Goal: Task Accomplishment & Management: Manage account settings

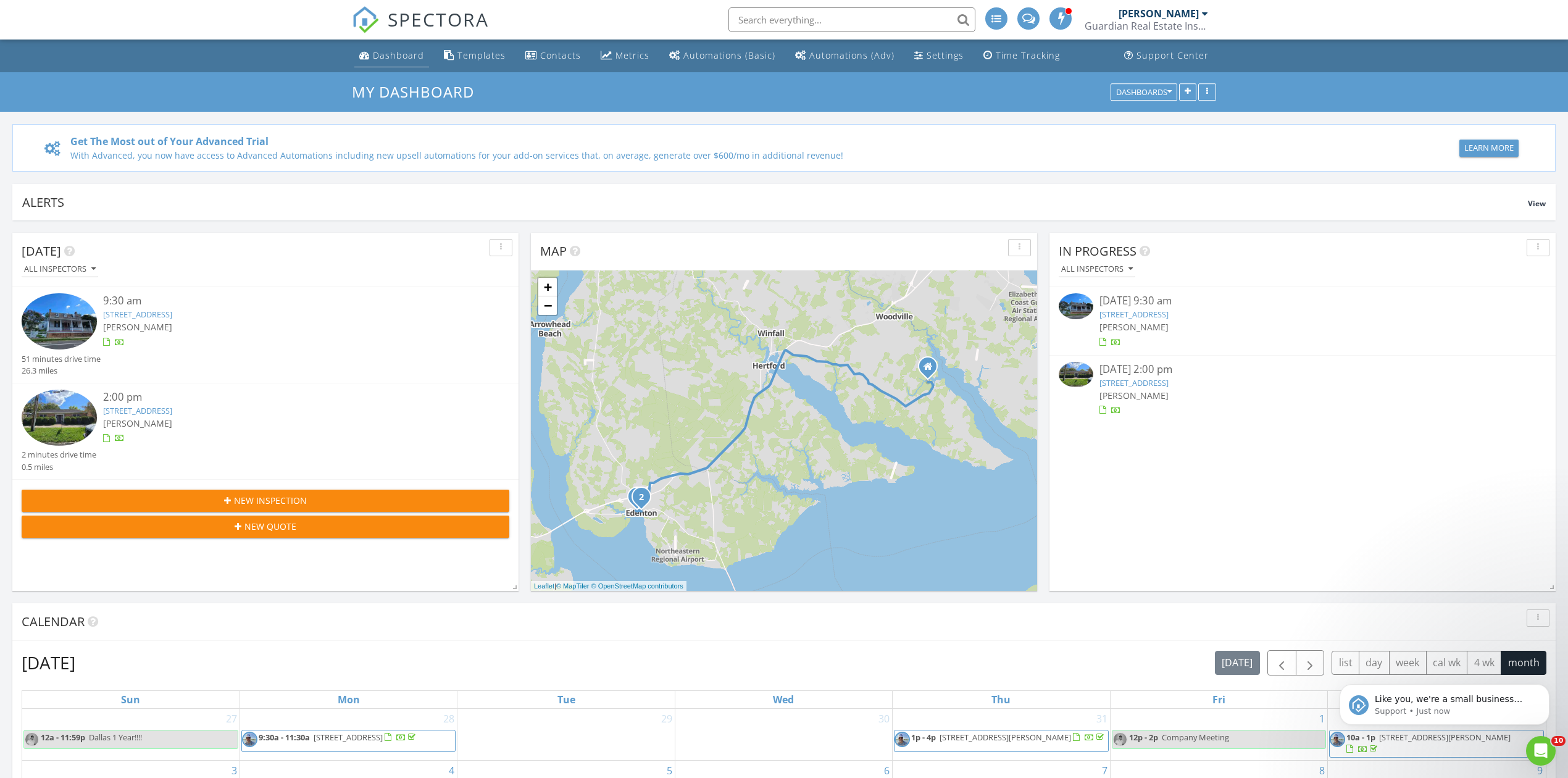
click at [402, 53] on div "Dashboard" at bounding box center [399, 55] width 51 height 12
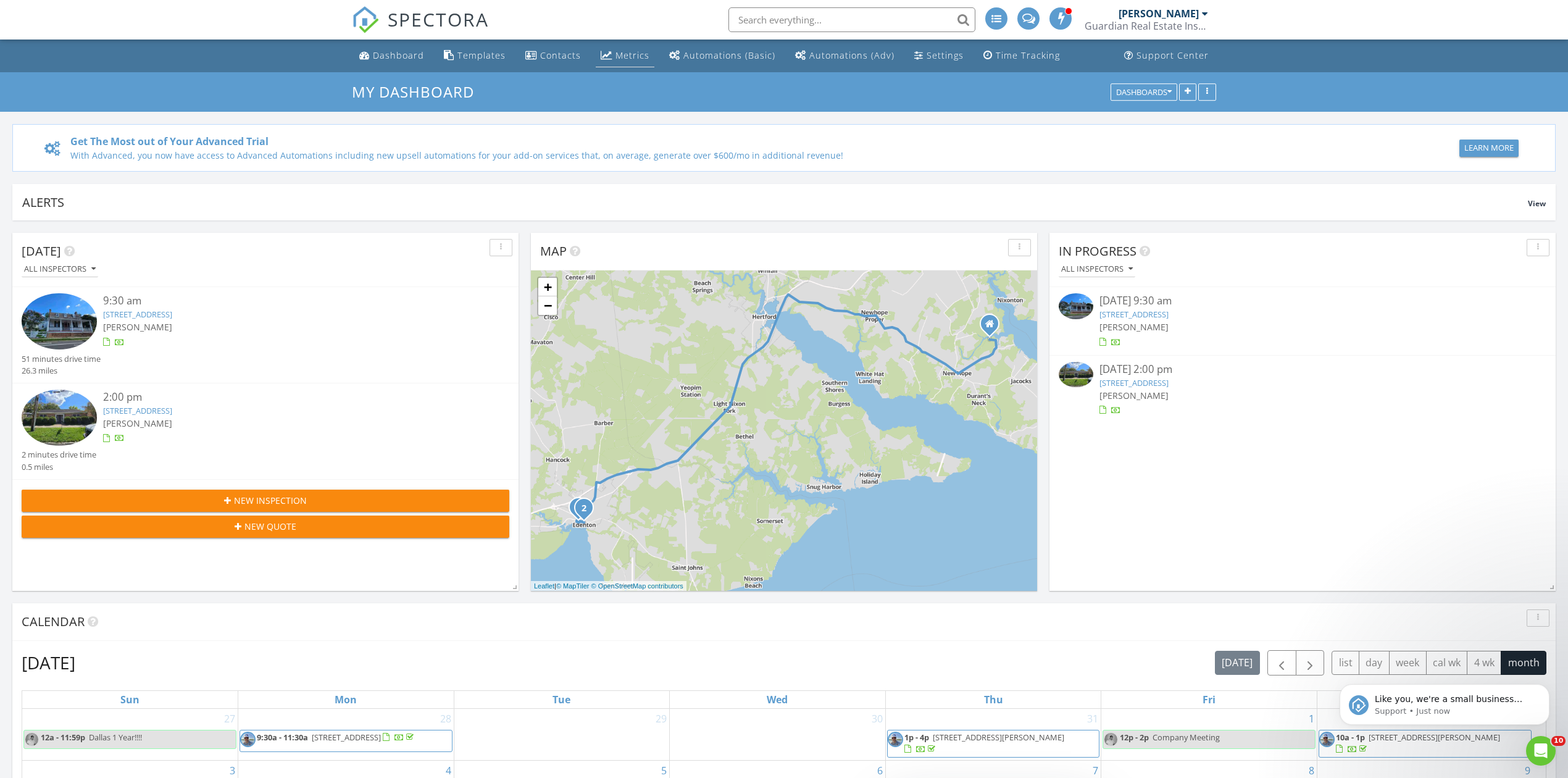
click at [630, 53] on div "Metrics" at bounding box center [632, 55] width 34 height 12
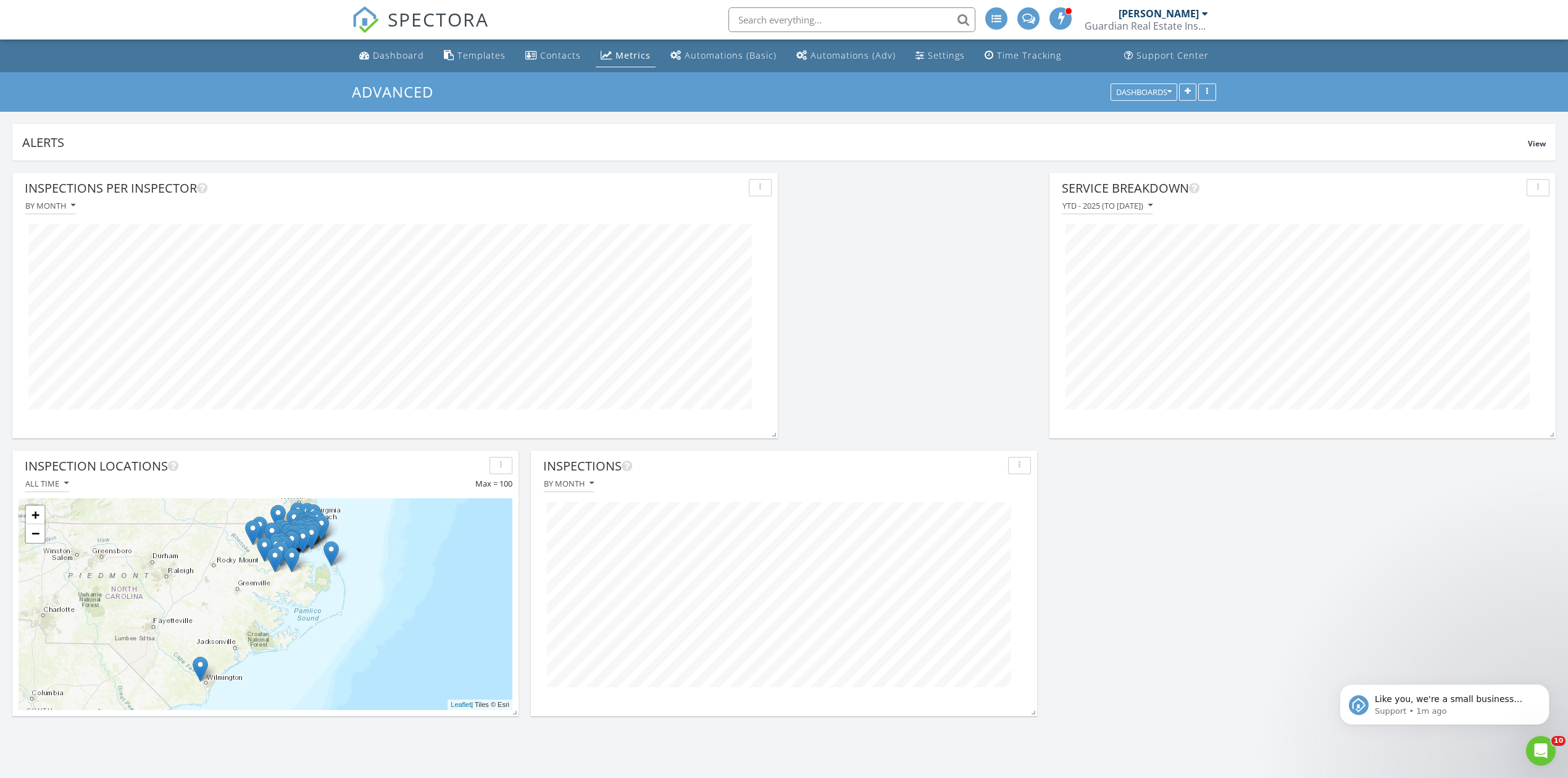
click at [761, 187] on div "button" at bounding box center [760, 187] width 12 height 9
click at [1019, 464] on icon "button" at bounding box center [1019, 466] width 2 height 9
click at [1034, 526] on div "Edit" at bounding box center [1054, 524] width 72 height 15
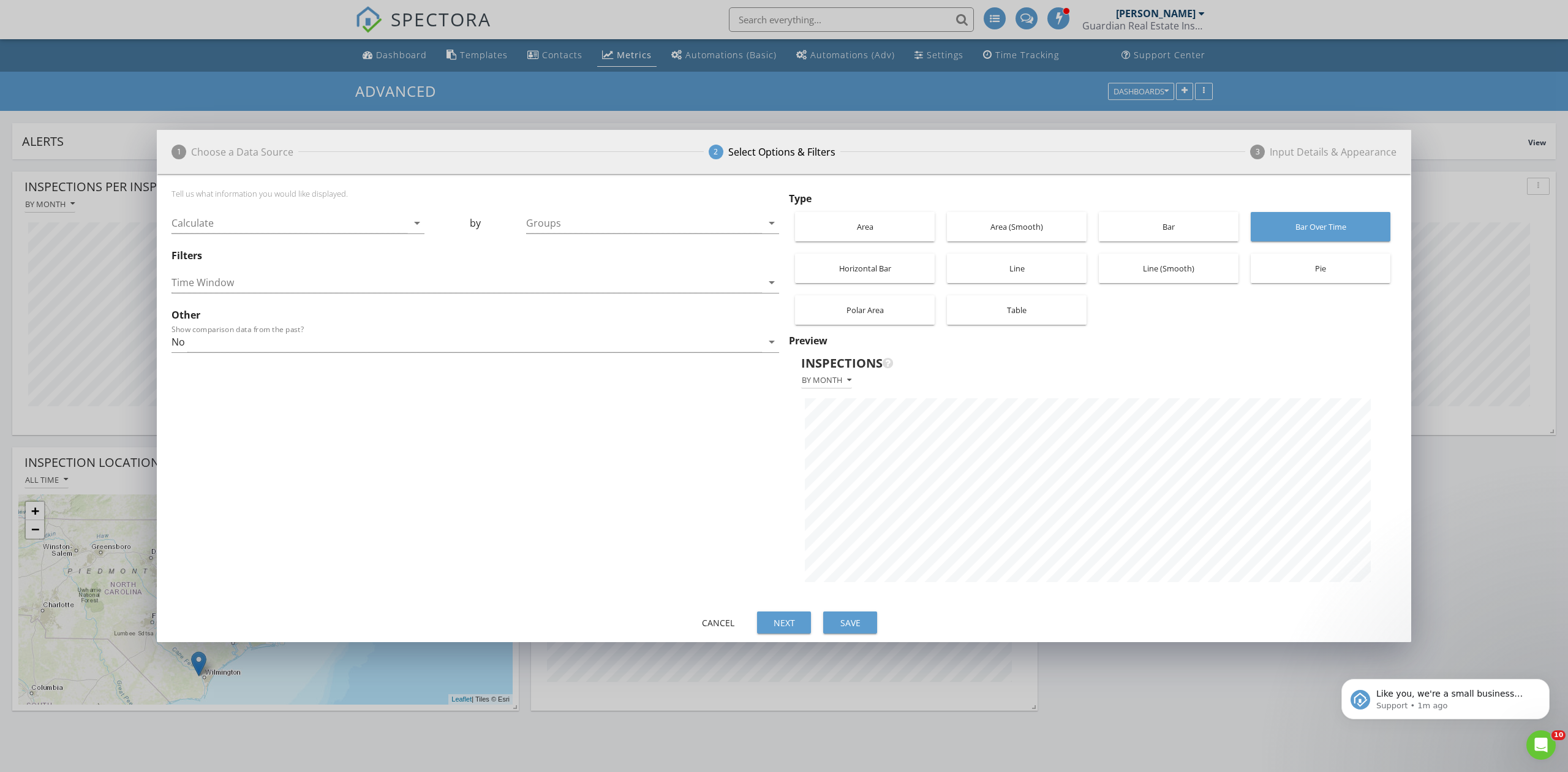
scroll to position [434, 1254]
click at [757, 221] on div at bounding box center [644, 223] width 236 height 20
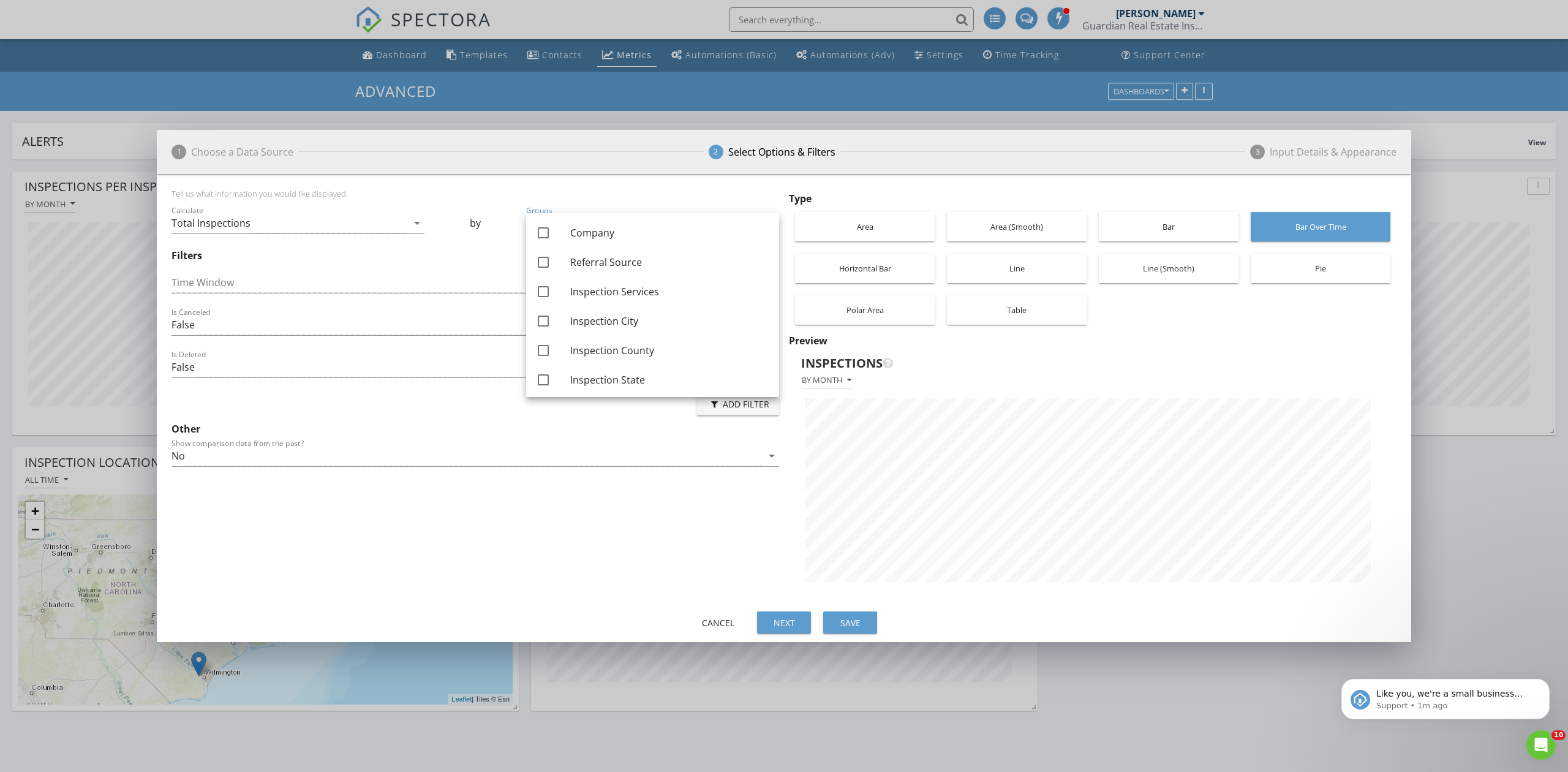
click at [623, 189] on div "Tell us what information you would like displayed." at bounding box center [475, 196] width 607 height 15
click at [770, 462] on icon "arrow_drop_down" at bounding box center [772, 456] width 15 height 15
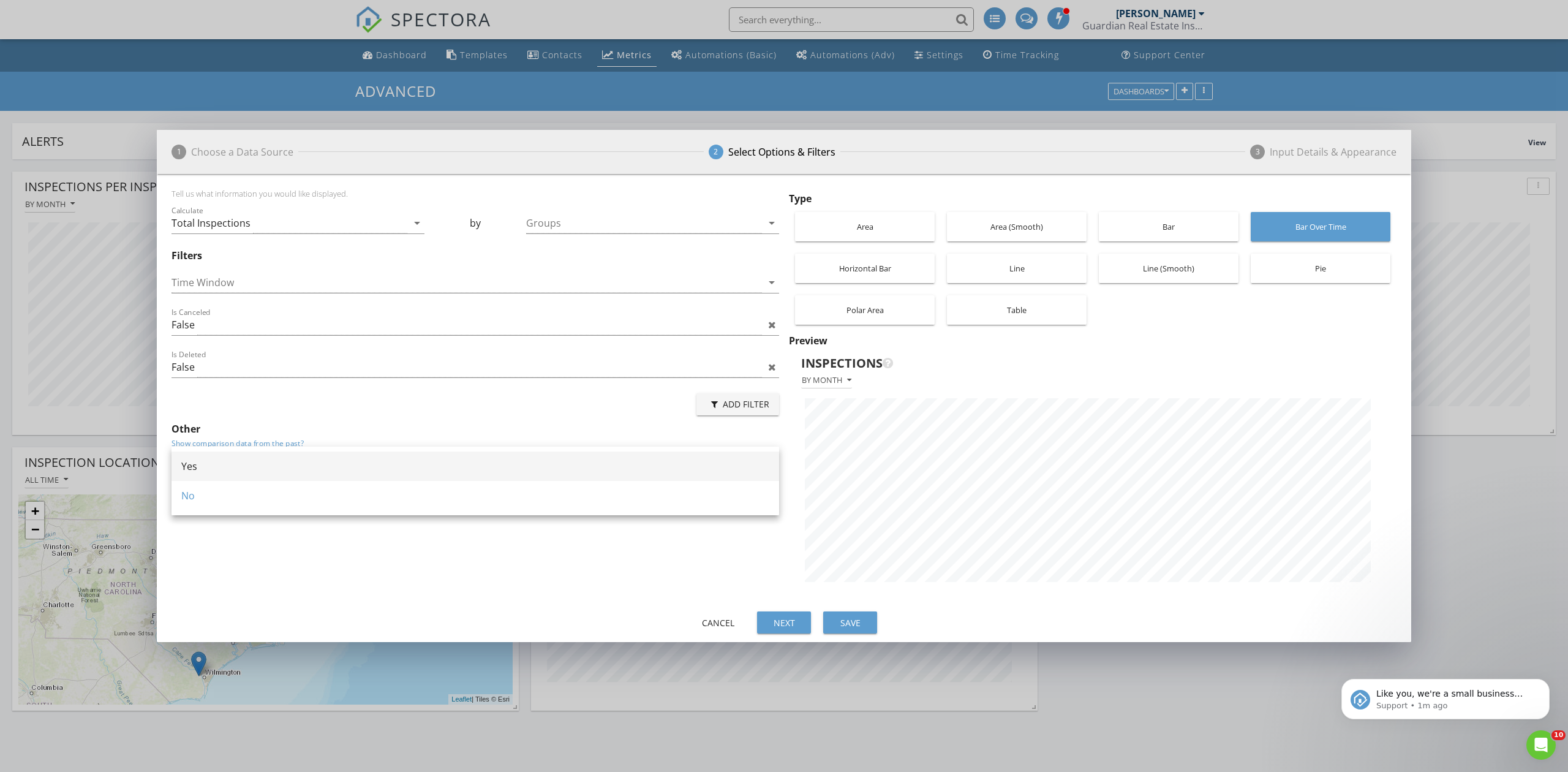
click at [293, 467] on div "Yes" at bounding box center [475, 467] width 588 height 15
click at [1007, 229] on div "Area (Smooth)" at bounding box center [1017, 227] width 127 height 30
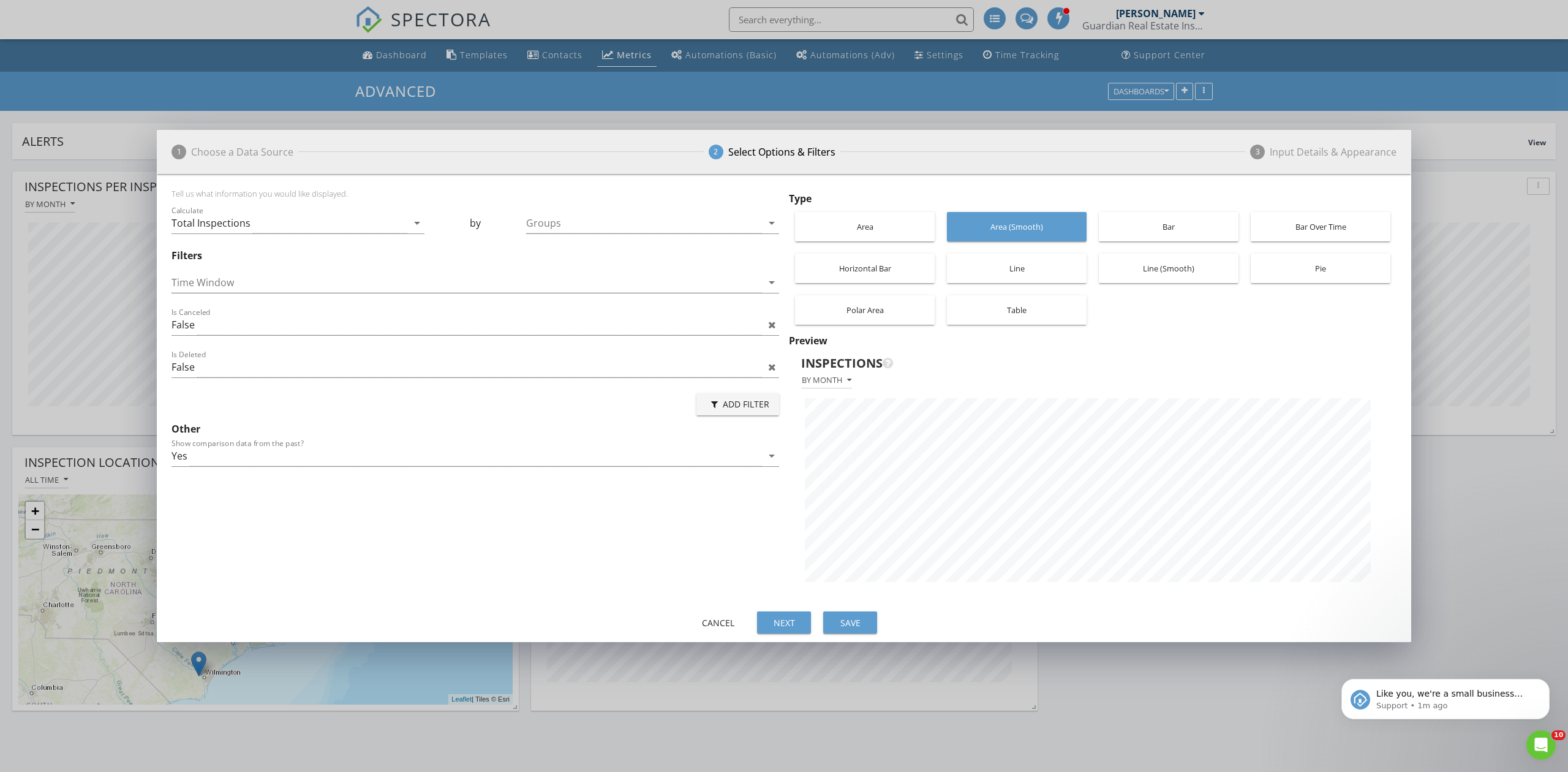
click at [895, 272] on div "Horizontal Bar" at bounding box center [865, 268] width 127 height 30
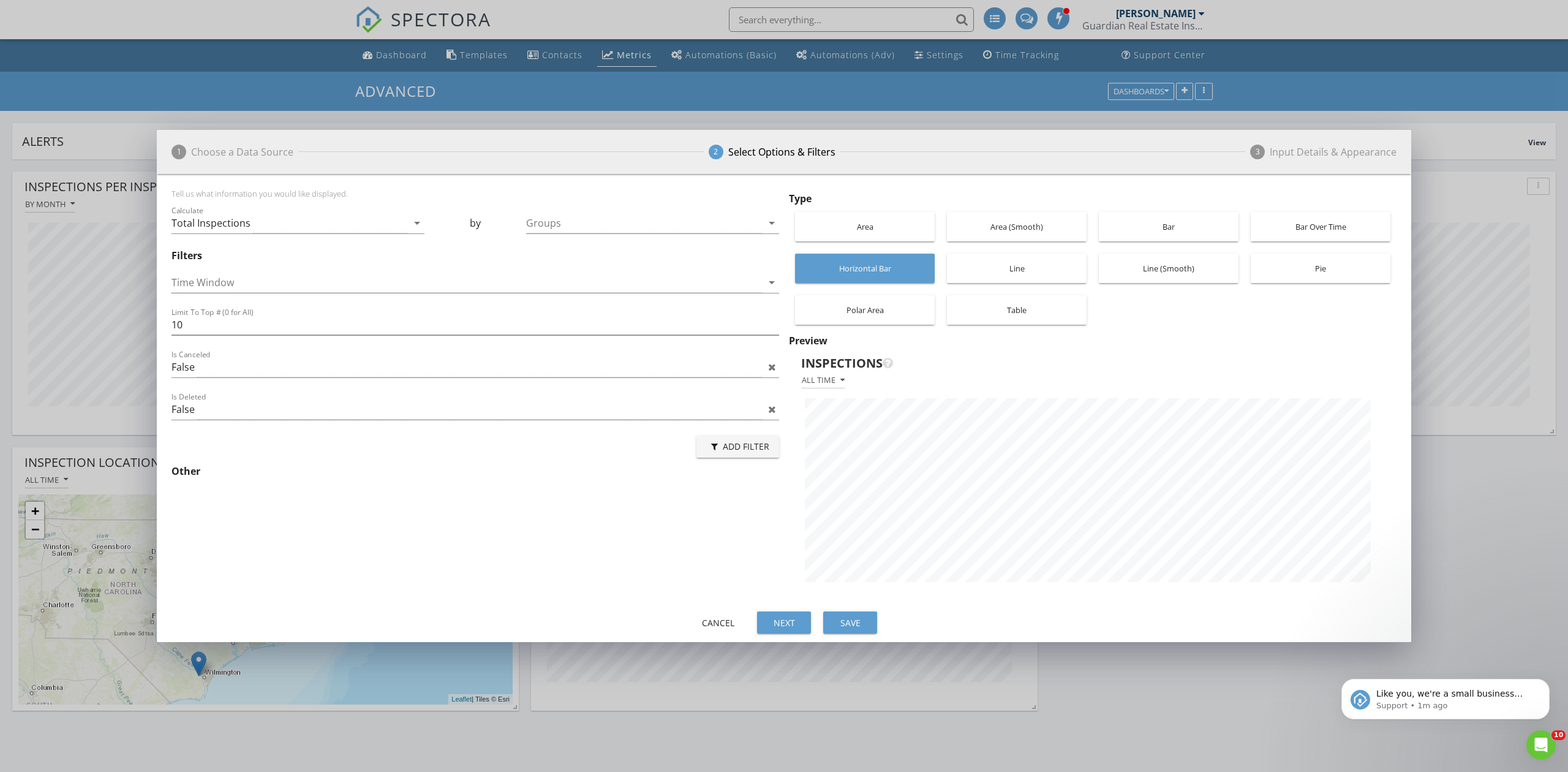
click at [1165, 229] on div "Bar" at bounding box center [1168, 227] width 127 height 30
click at [889, 221] on div "Area" at bounding box center [865, 227] width 127 height 30
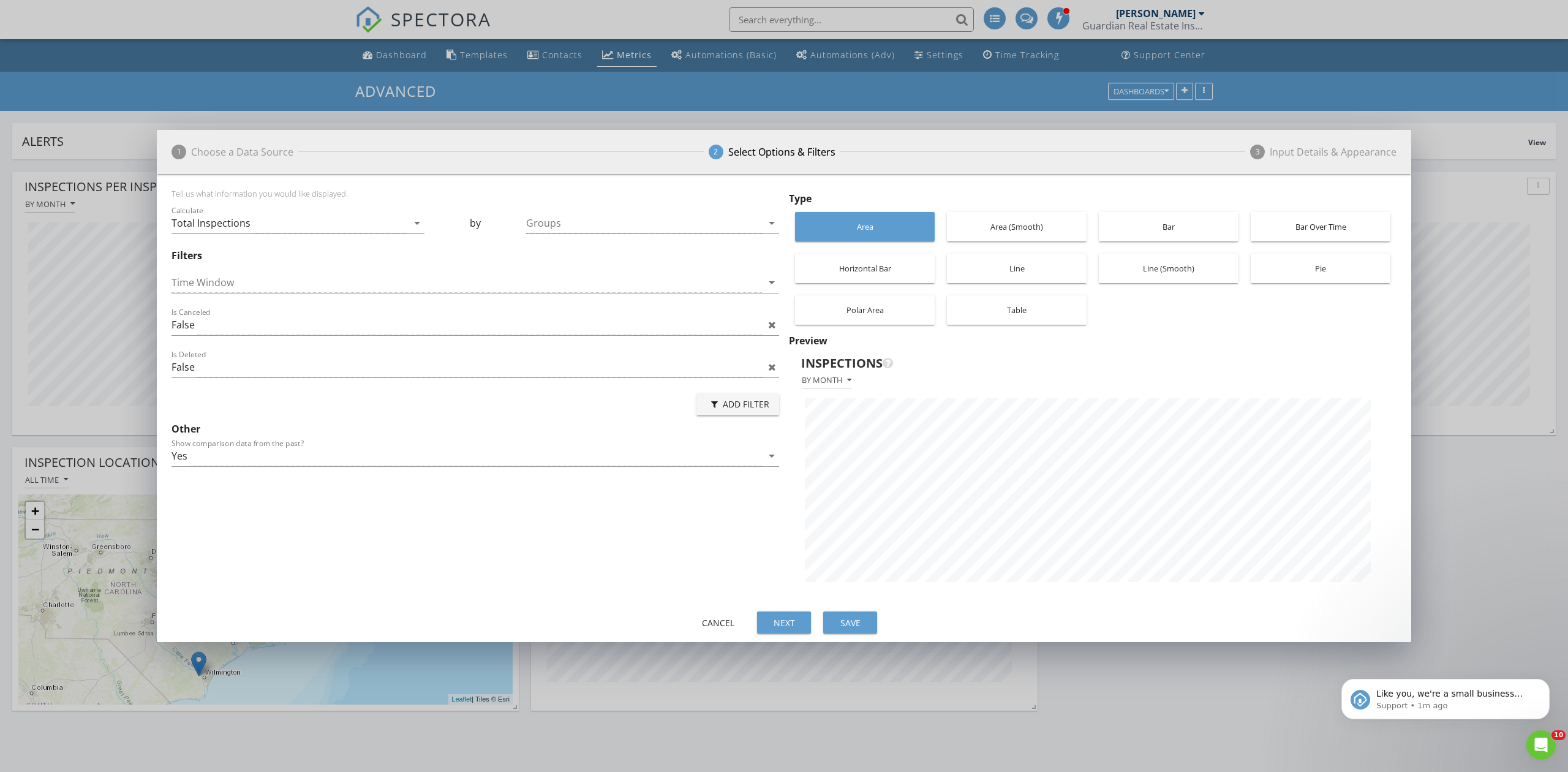
scroll to position [0, 0]
click at [1150, 262] on div "Line (Smooth)" at bounding box center [1168, 268] width 127 height 30
click at [885, 304] on div "Polar Area" at bounding box center [865, 310] width 127 height 30
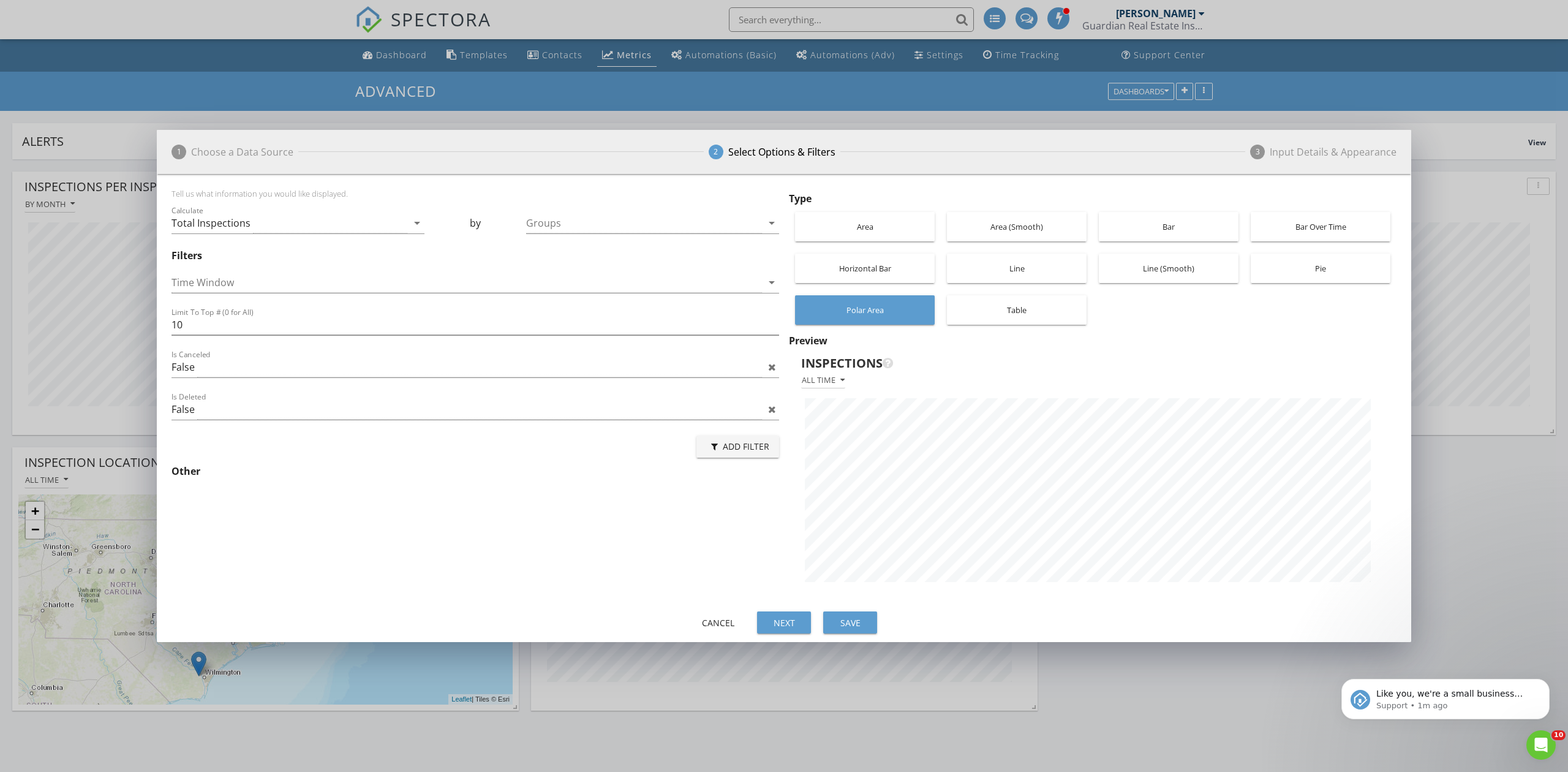
click at [1020, 305] on div "Table" at bounding box center [1017, 310] width 127 height 30
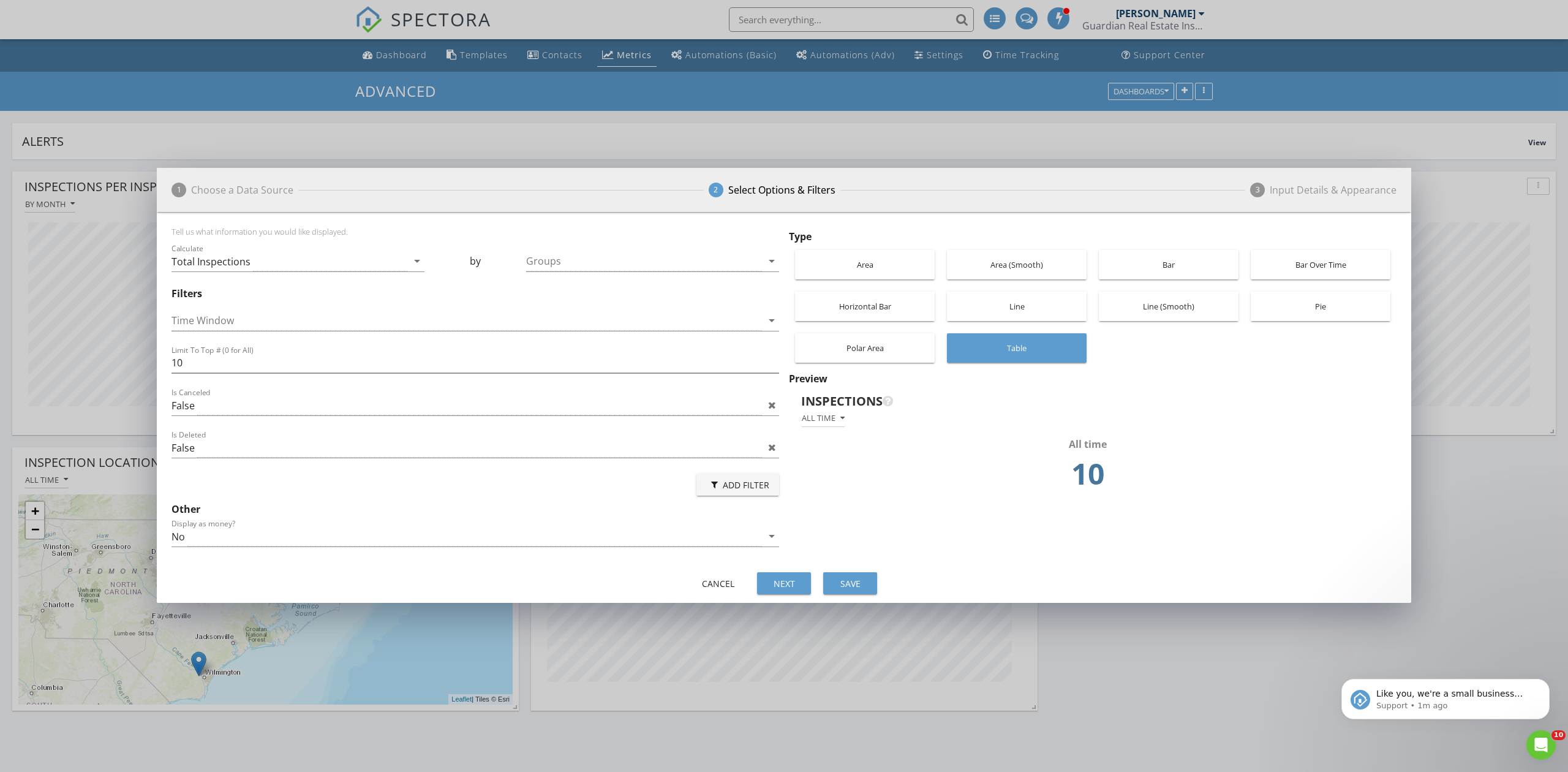
click at [1304, 302] on div "Pie" at bounding box center [1320, 307] width 127 height 30
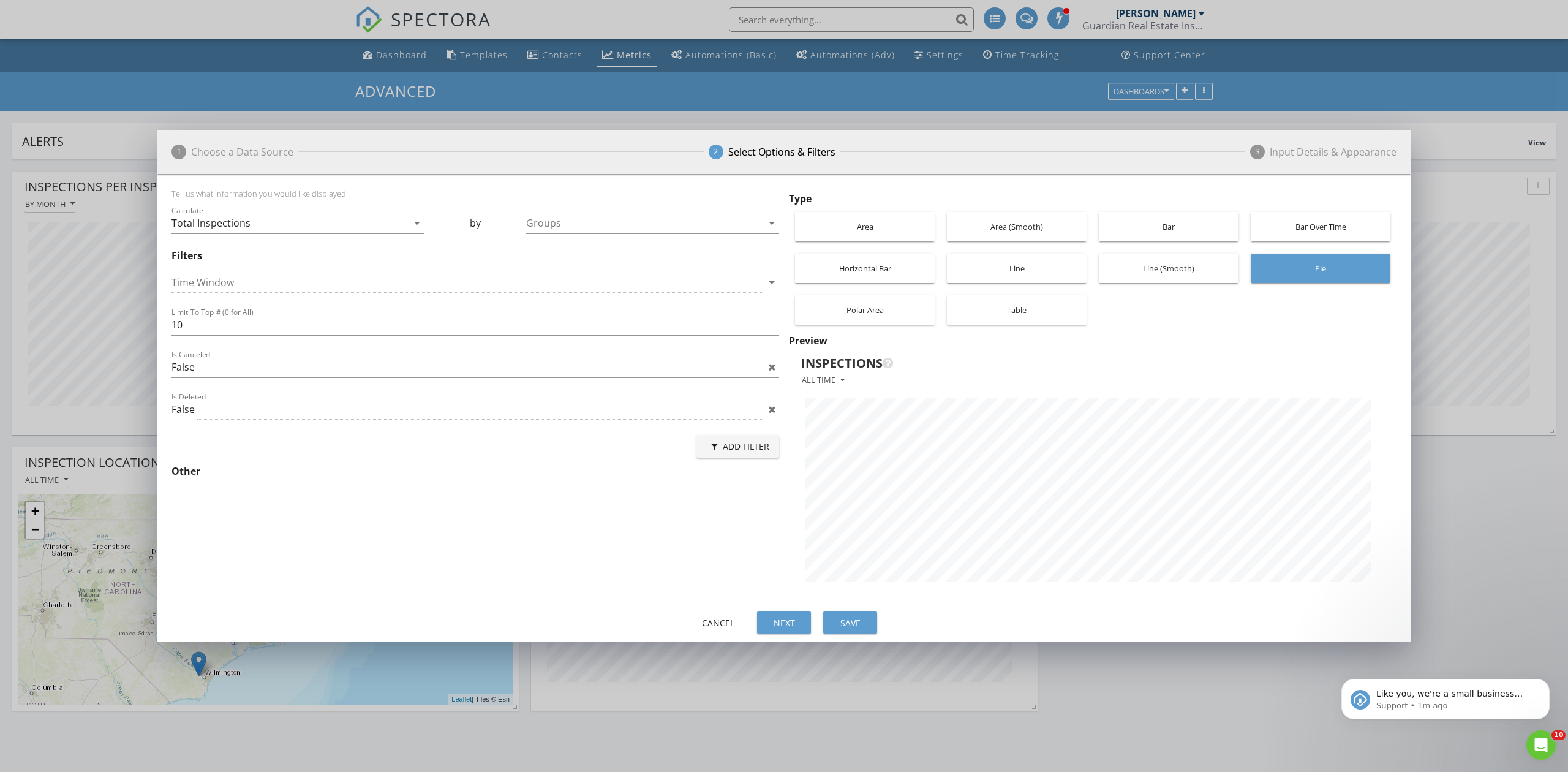
click at [1312, 226] on div "Bar Over Time" at bounding box center [1320, 227] width 127 height 30
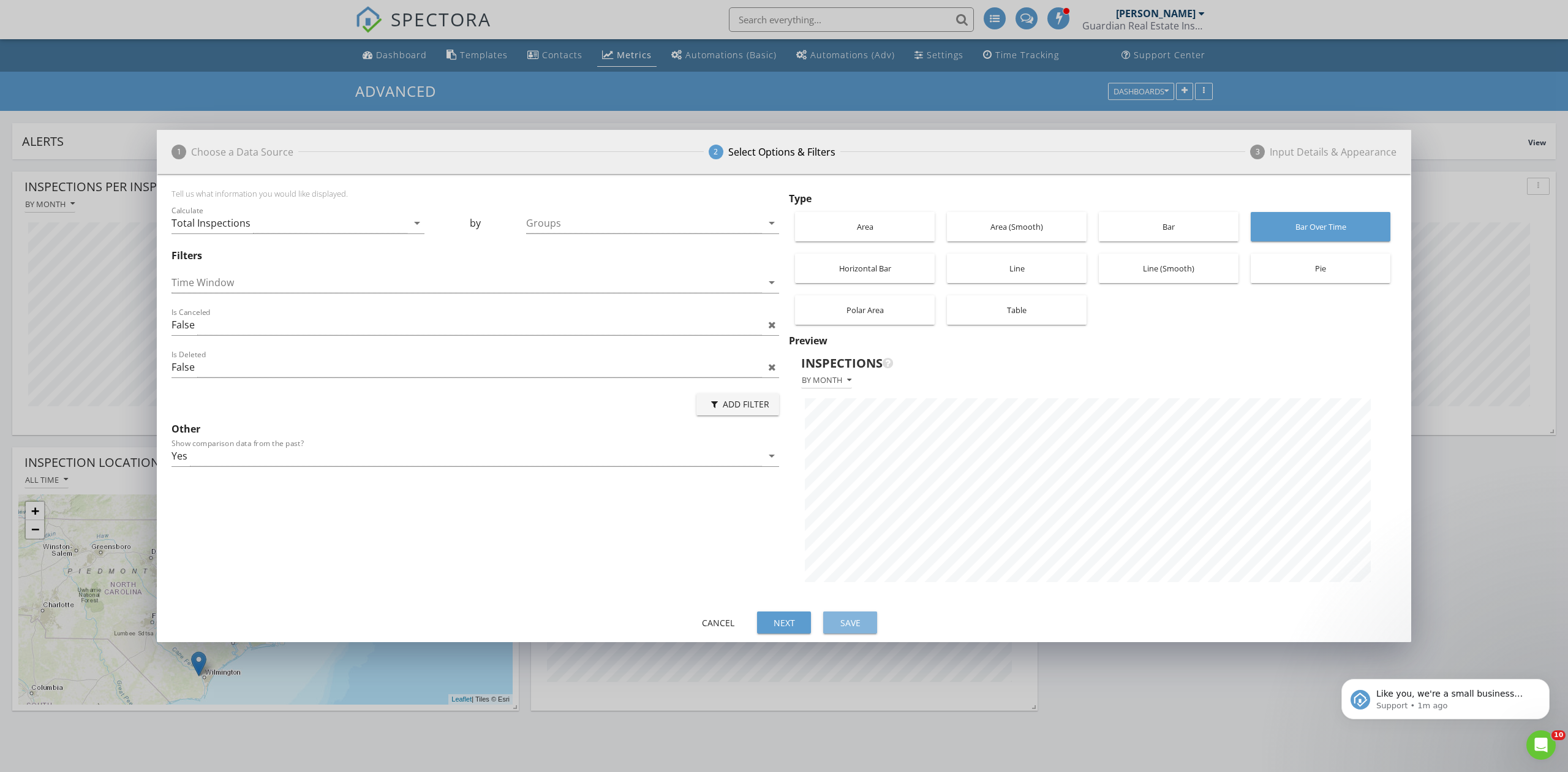
click at [854, 622] on div "Save" at bounding box center [850, 622] width 35 height 13
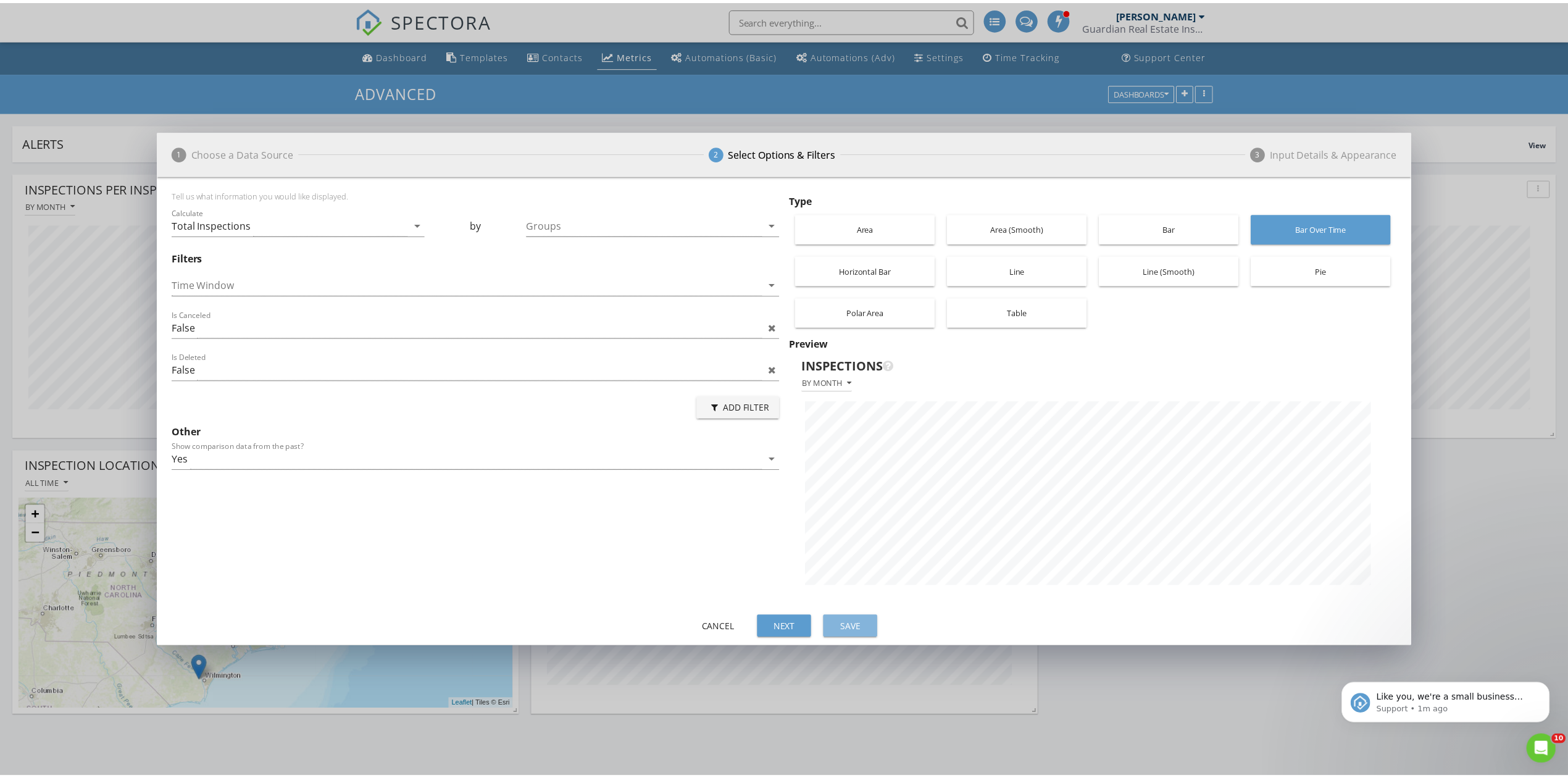
scroll to position [265, 765]
